Goal: Navigation & Orientation: Find specific page/section

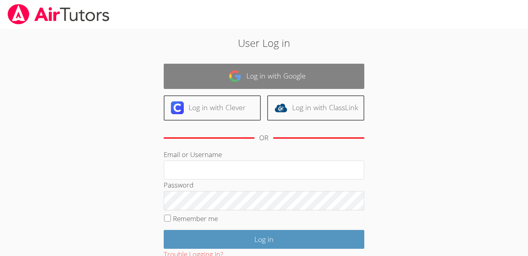
click at [222, 72] on link "Log in with Google" at bounding box center [264, 76] width 201 height 25
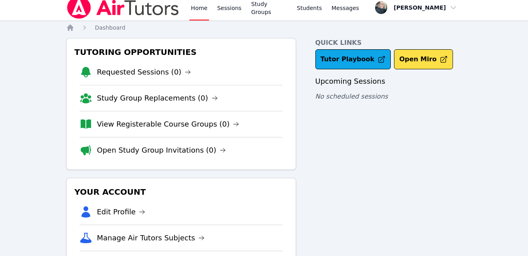
scroll to position [8, 0]
